Goal: Use online tool/utility: Utilize a website feature to perform a specific function

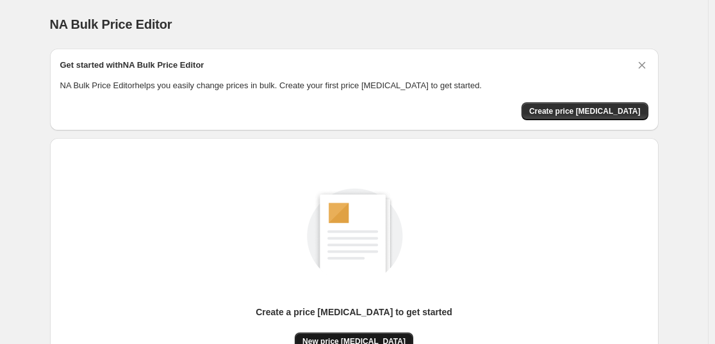
click at [360, 343] on span "New price change job" at bounding box center [353, 342] width 103 height 10
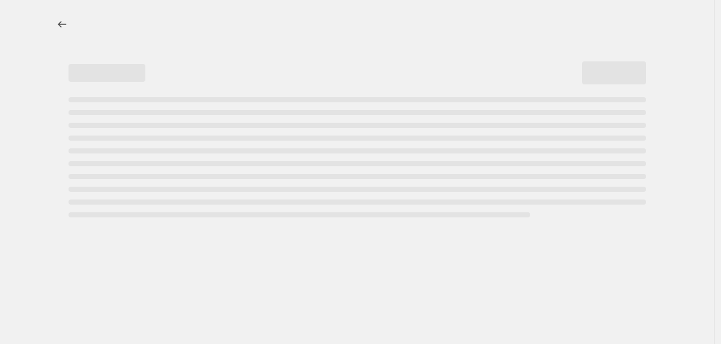
select select "percentage"
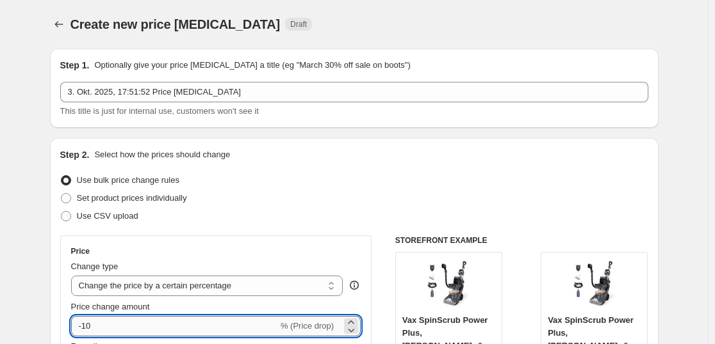
click at [145, 329] on input "-10" at bounding box center [174, 326] width 207 height 20
type input "-1"
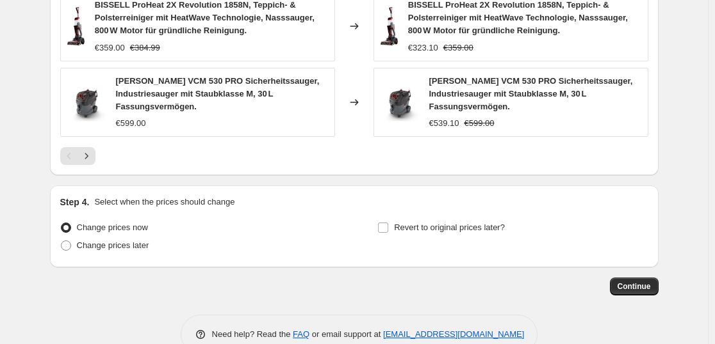
scroll to position [1021, 0]
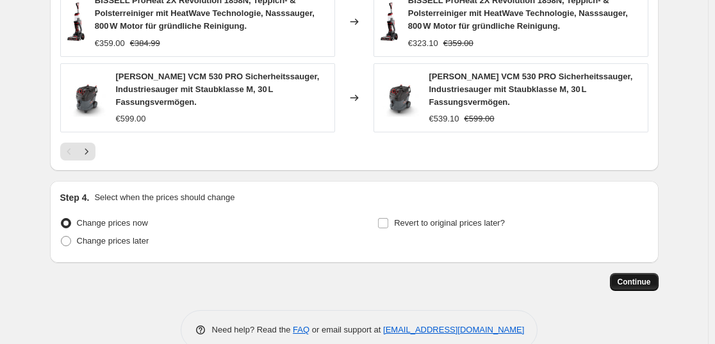
type input "-35"
click at [654, 273] on button "Continue" at bounding box center [634, 282] width 49 height 18
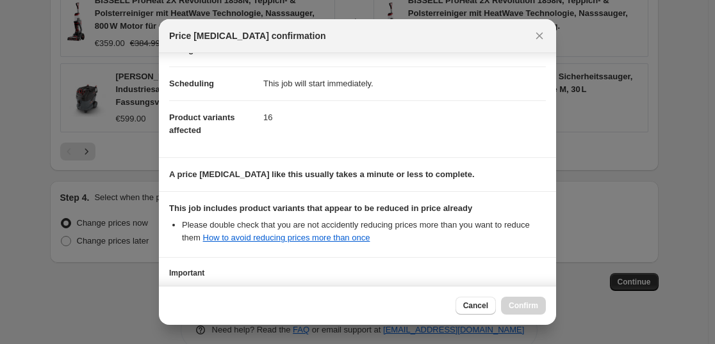
scroll to position [195, 0]
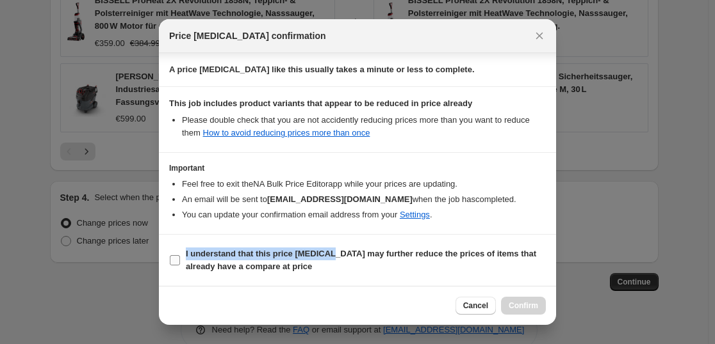
click at [329, 248] on section "I understand that this price change job may further reduce the prices of items …" at bounding box center [357, 260] width 397 height 51
click at [223, 271] on b "I understand that this price change job may further reduce the prices of items …" at bounding box center [361, 260] width 350 height 22
click at [180, 266] on input "I understand that this price change job may further reduce the prices of items …" at bounding box center [175, 260] width 10 height 10
checkbox input "true"
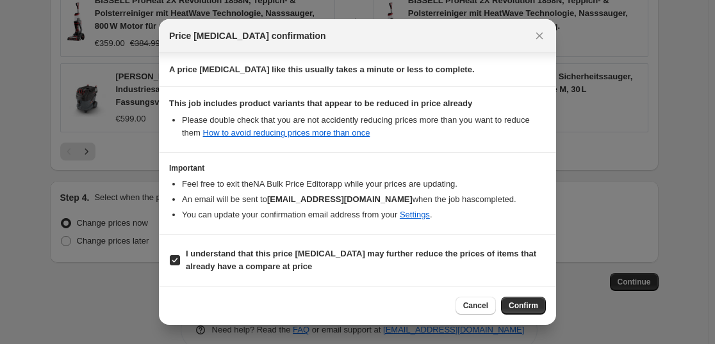
click at [537, 305] on span "Confirm" at bounding box center [522, 306] width 29 height 10
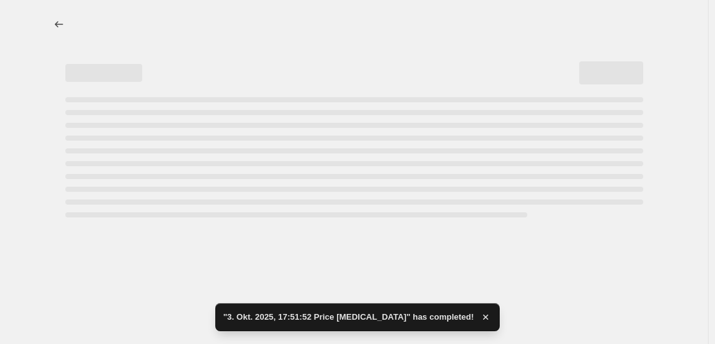
select select "percentage"
